Goal: Task Accomplishment & Management: Use online tool/utility

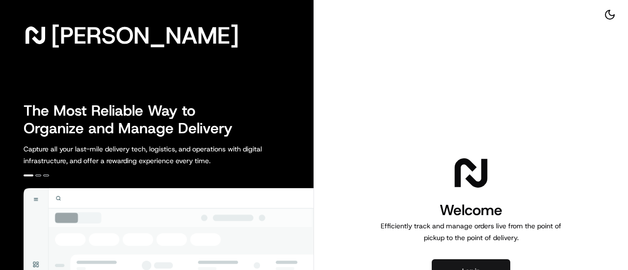
click at [450, 263] on button "Log in" at bounding box center [471, 271] width 78 height 24
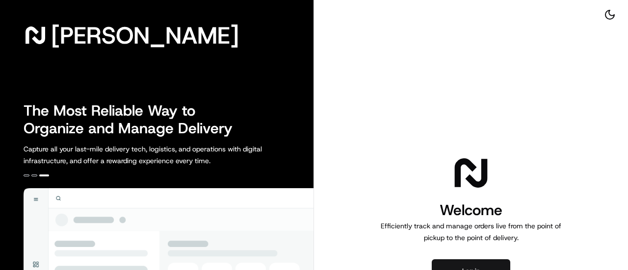
click at [477, 263] on button "Log in" at bounding box center [471, 271] width 78 height 24
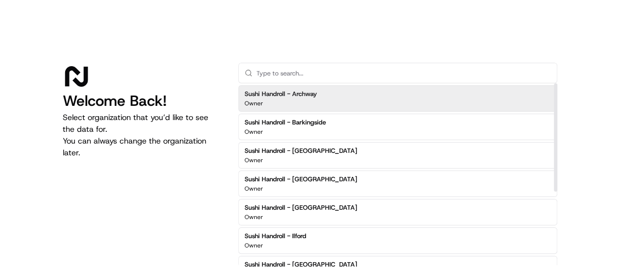
click at [330, 103] on div "Sushi Handroll - Archway Owner" at bounding box center [397, 98] width 319 height 26
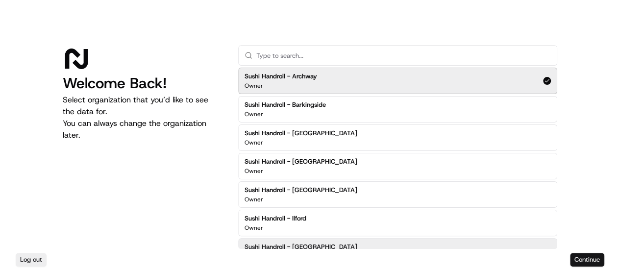
click at [580, 257] on button "Continue" at bounding box center [587, 260] width 34 height 14
